Goal: Task Accomplishment & Management: Use online tool/utility

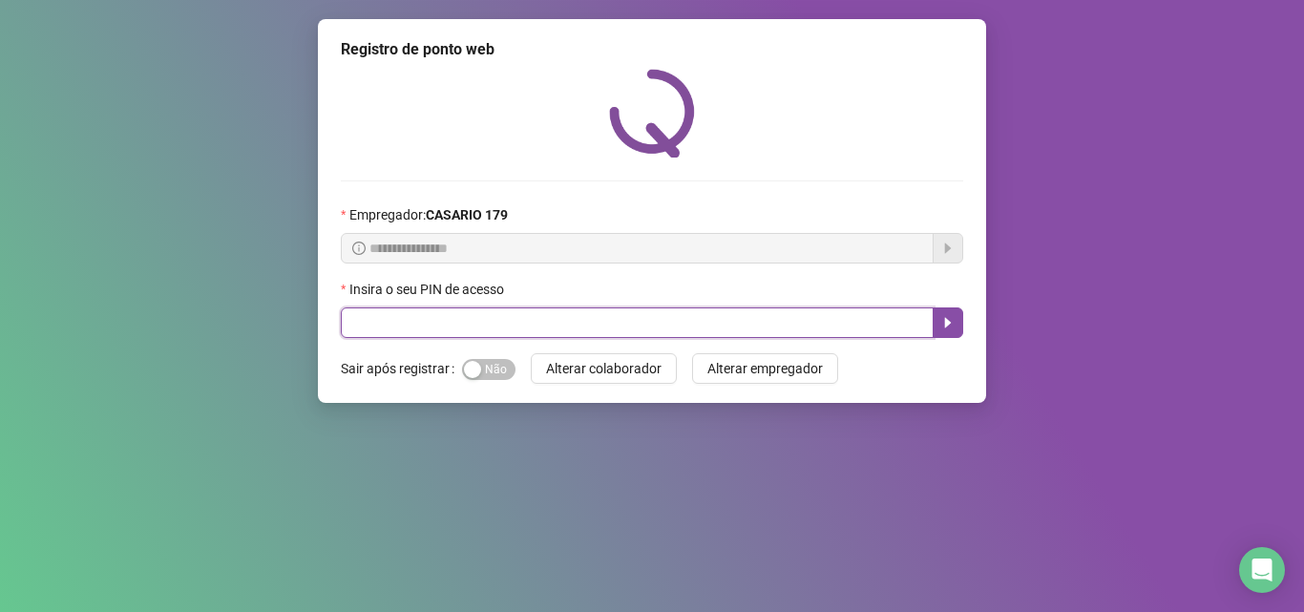
click at [356, 321] on input "text" at bounding box center [637, 322] width 593 height 31
type input "*****"
click at [945, 326] on icon "caret-right" at bounding box center [947, 322] width 15 height 15
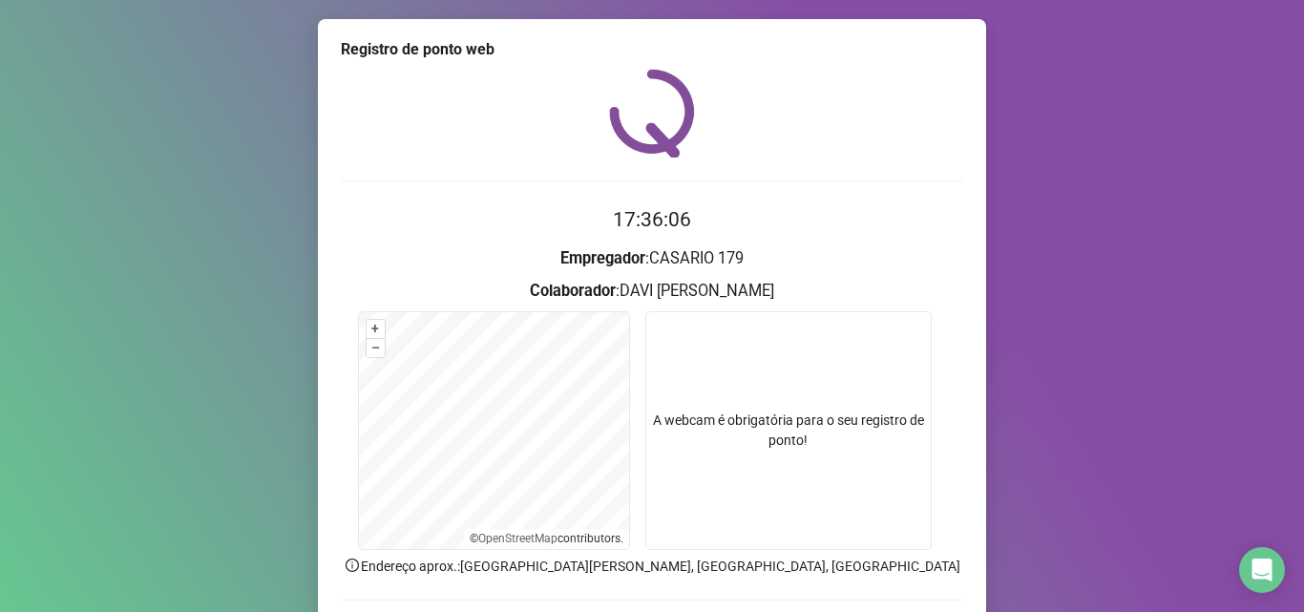
scroll to position [134, 0]
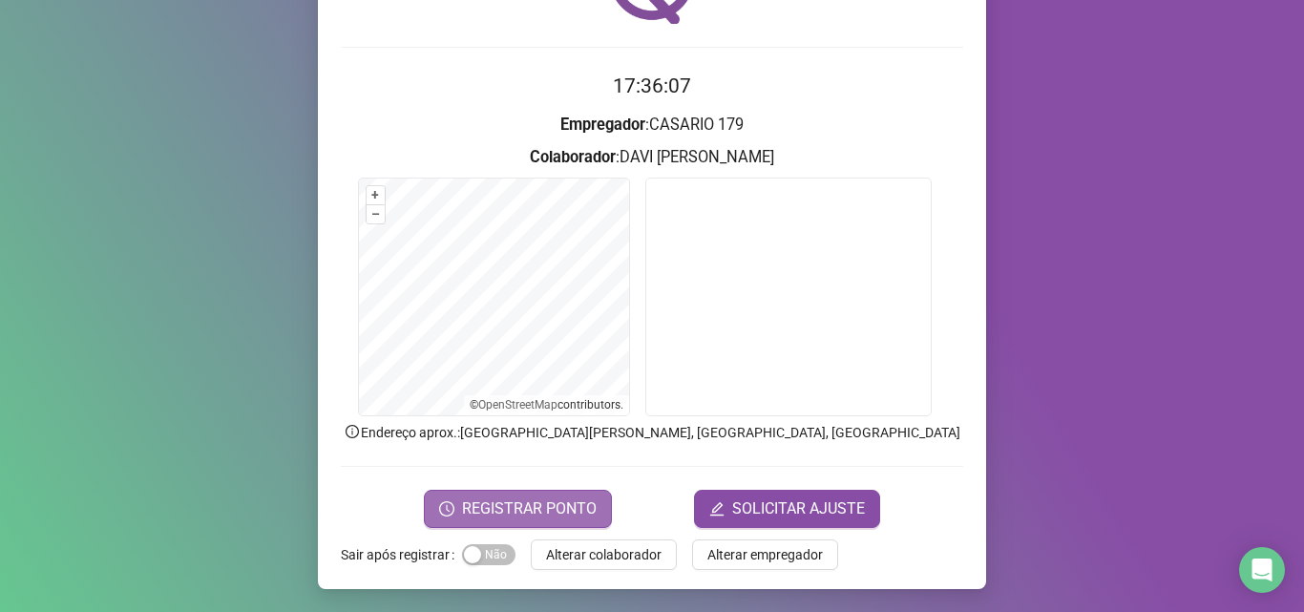
click at [545, 500] on span "REGISTRAR PONTO" at bounding box center [529, 508] width 135 height 23
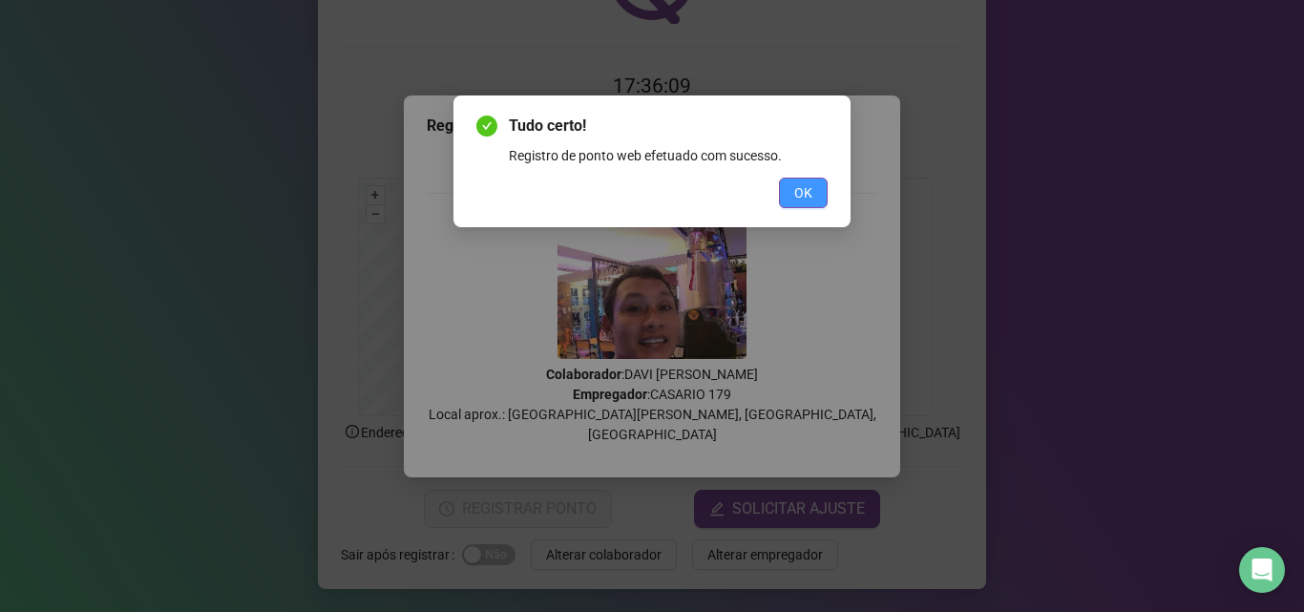
click at [807, 191] on span "OK" at bounding box center [803, 192] width 18 height 21
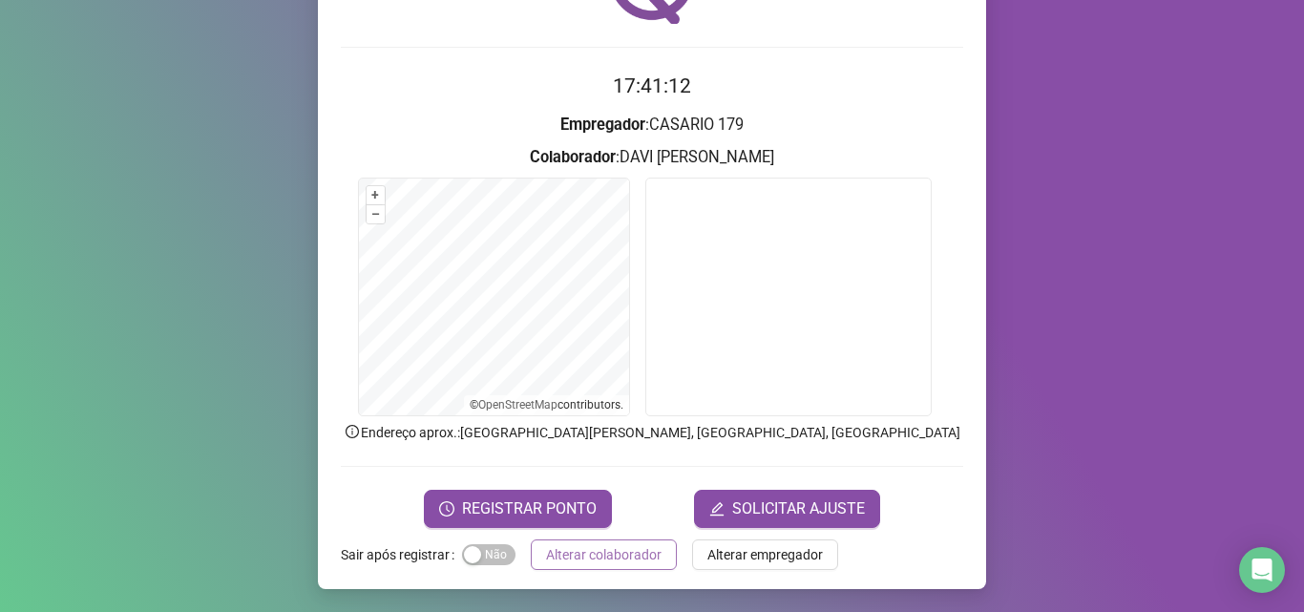
click at [594, 544] on span "Alterar colaborador" at bounding box center [604, 554] width 116 height 21
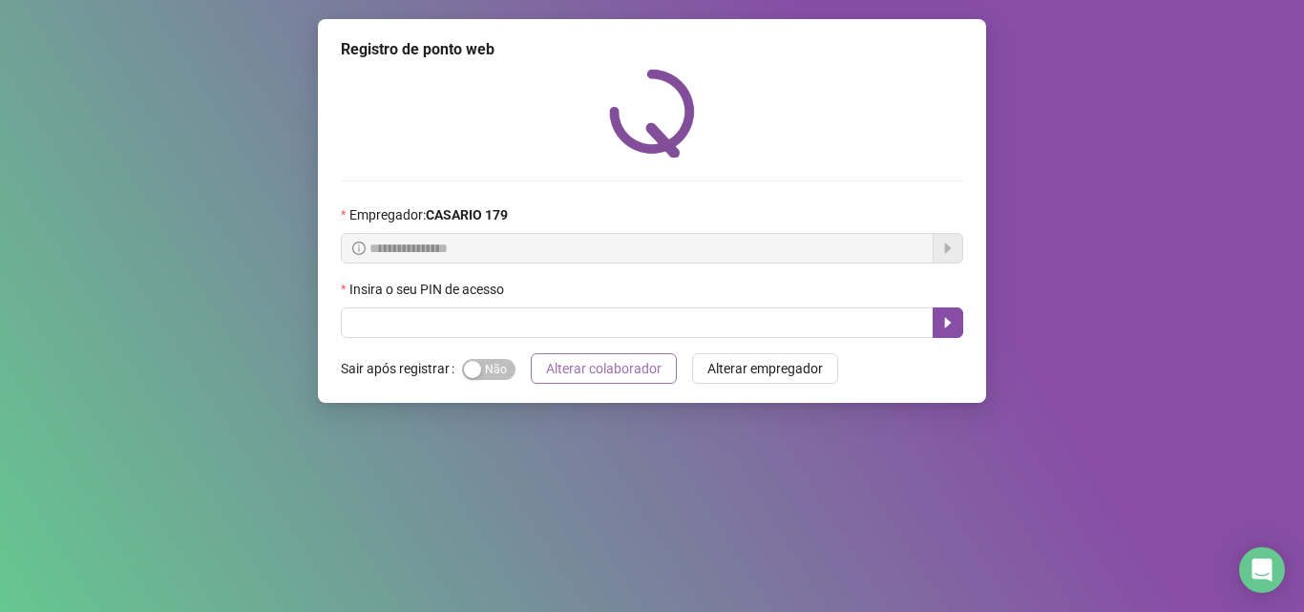
scroll to position [0, 0]
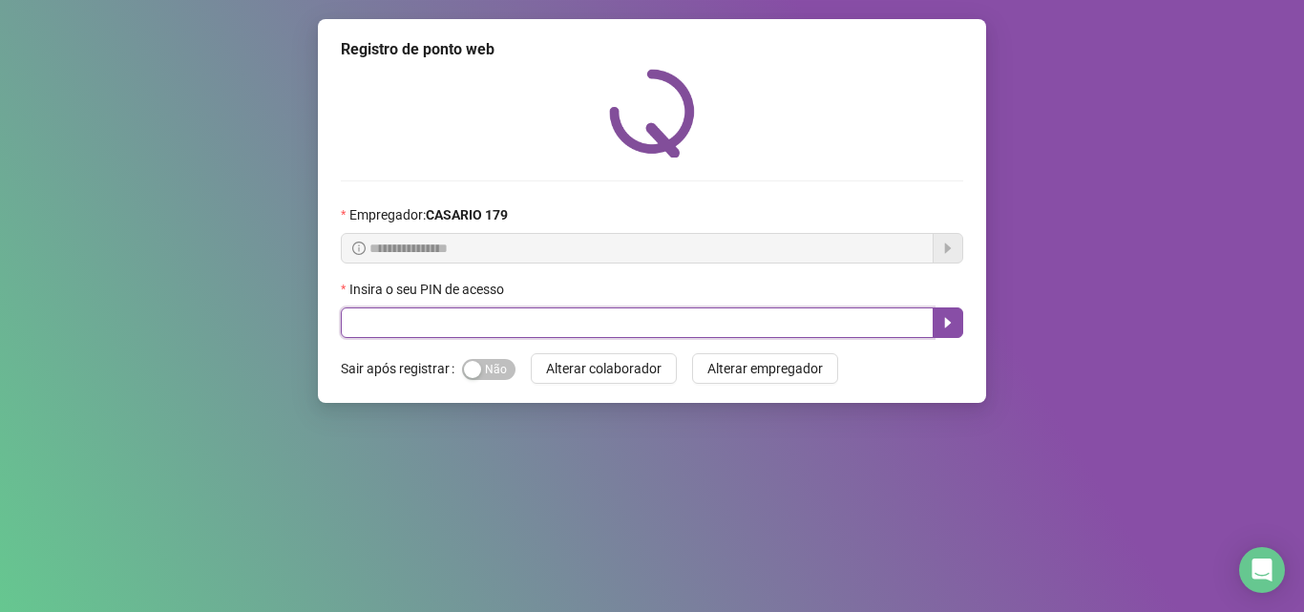
click at [627, 324] on input "text" at bounding box center [637, 322] width 593 height 31
type input "*****"
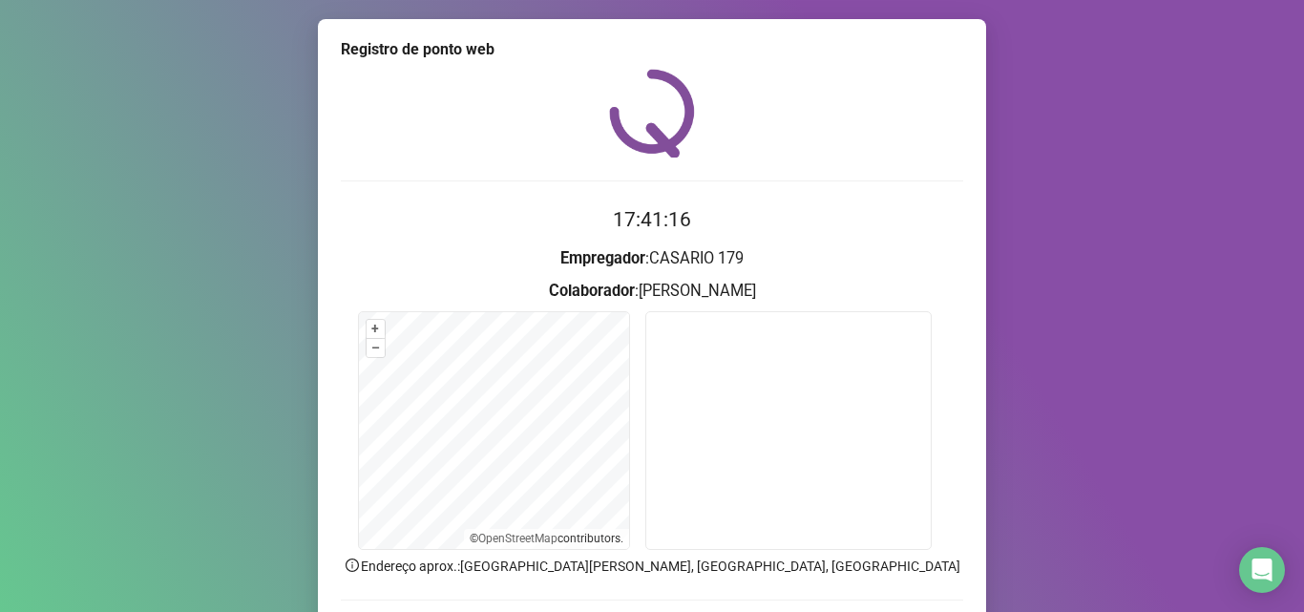
scroll to position [63, 0]
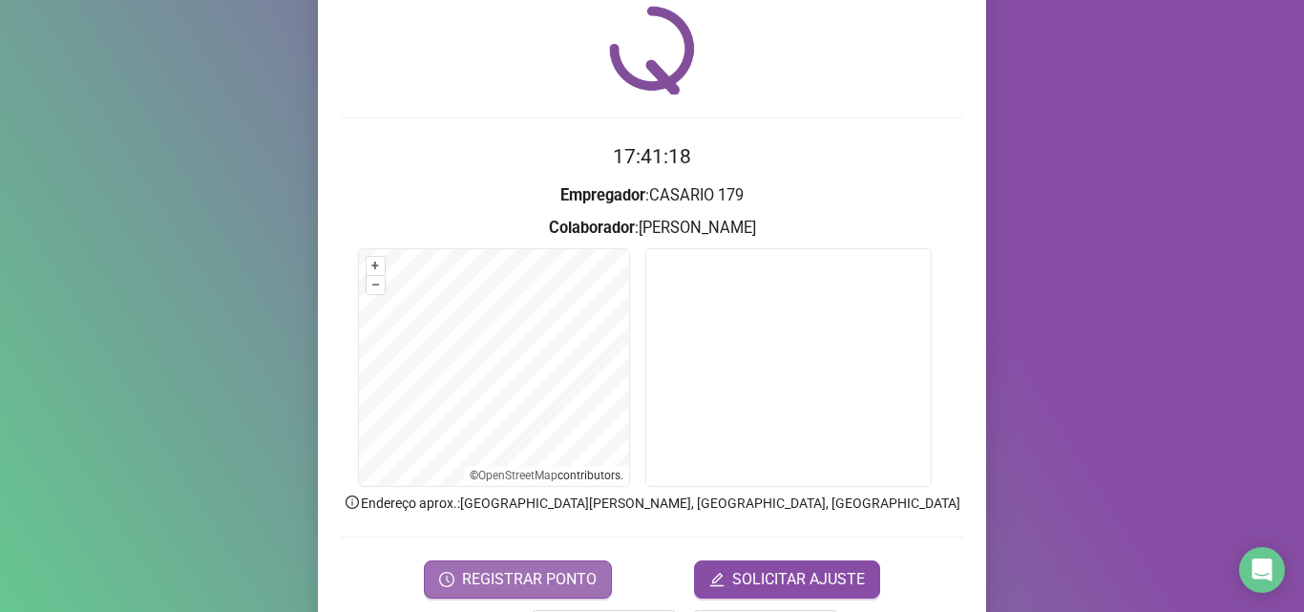
click at [568, 568] on span "REGISTRAR PONTO" at bounding box center [529, 579] width 135 height 23
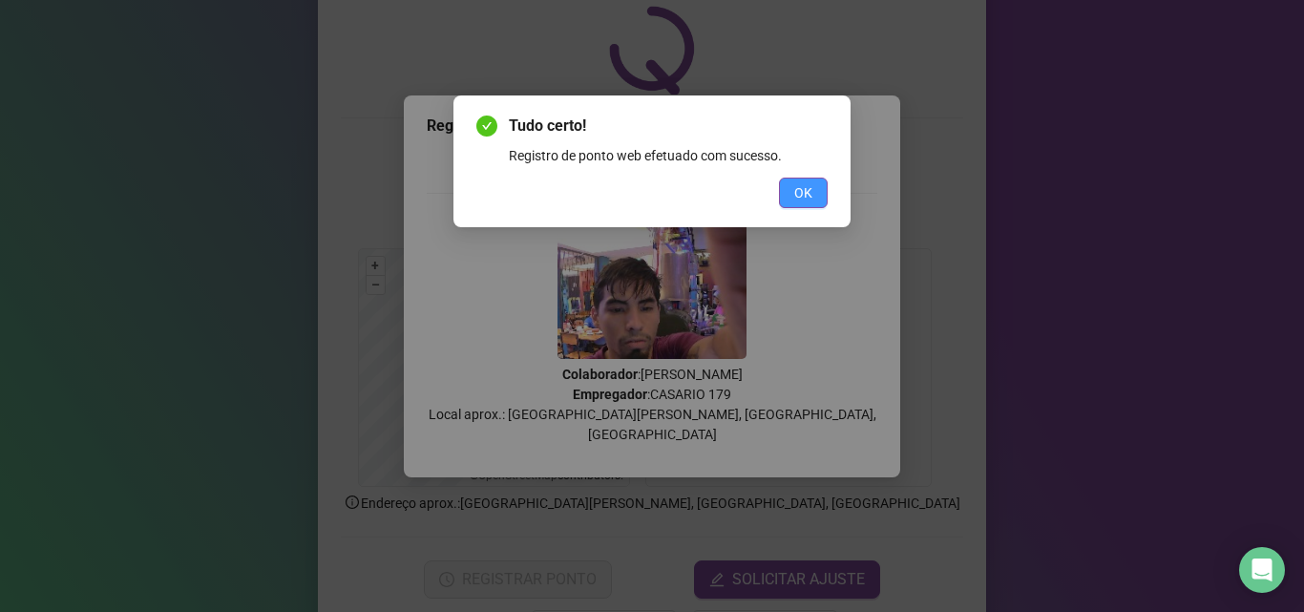
click at [787, 200] on button "OK" at bounding box center [803, 193] width 49 height 31
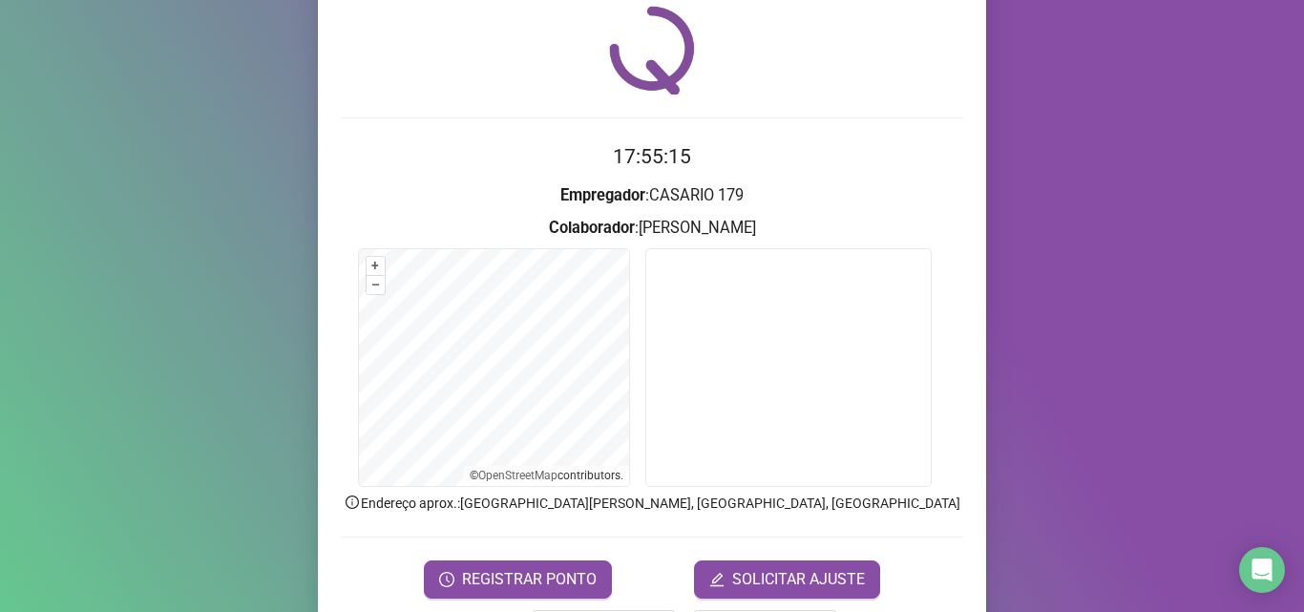
scroll to position [0, 0]
